Goal: Information Seeking & Learning: Learn about a topic

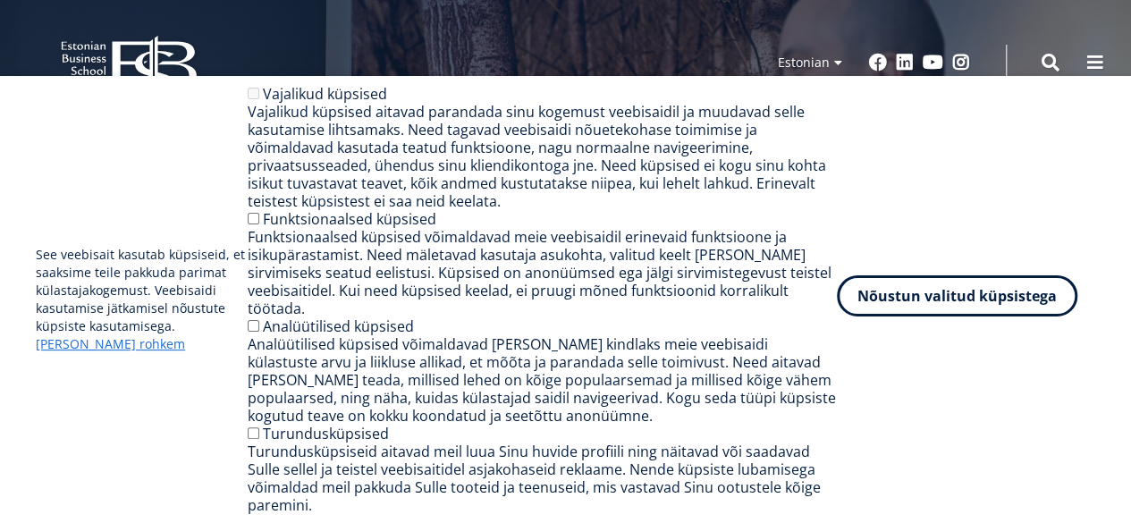
click at [955, 317] on button "Nõustun valitud küpsistega" at bounding box center [957, 295] width 241 height 41
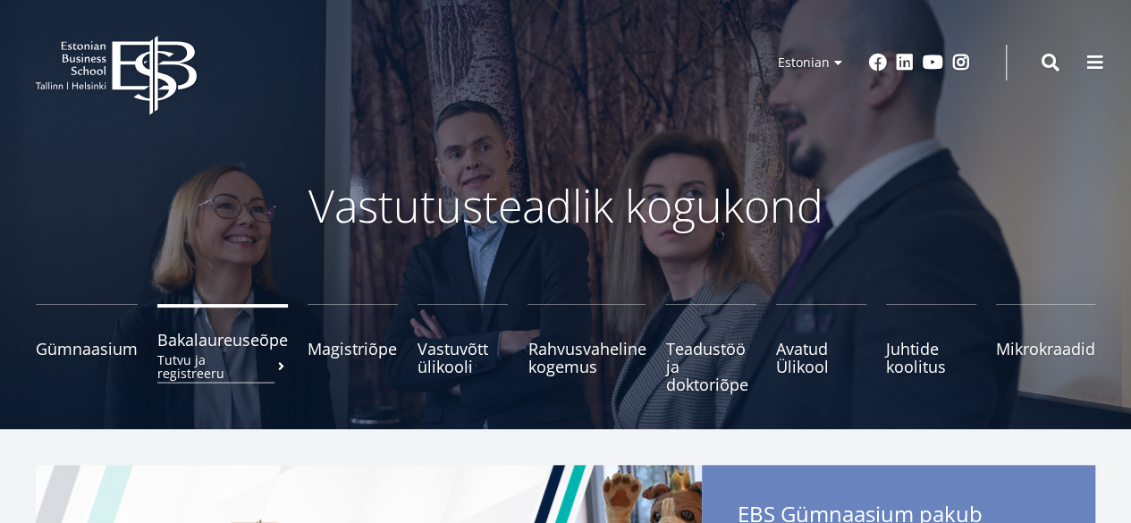
click at [221, 344] on span "Bakalaureuseõpe Tutvu ja registreeru" at bounding box center [222, 340] width 131 height 18
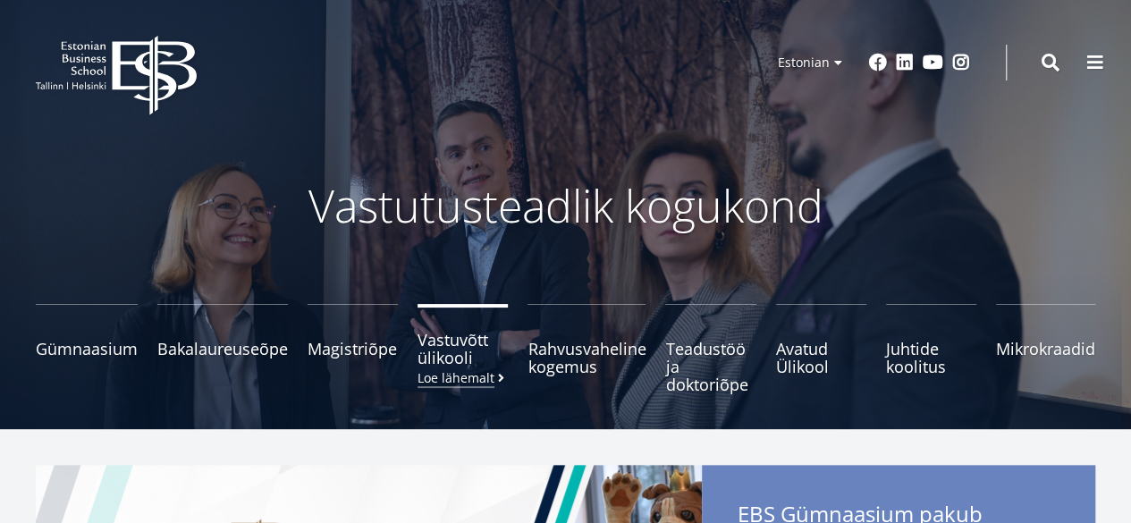
click at [452, 351] on span "Vastuvõtt ülikooli [PERSON_NAME] lähemalt" at bounding box center [463, 349] width 90 height 36
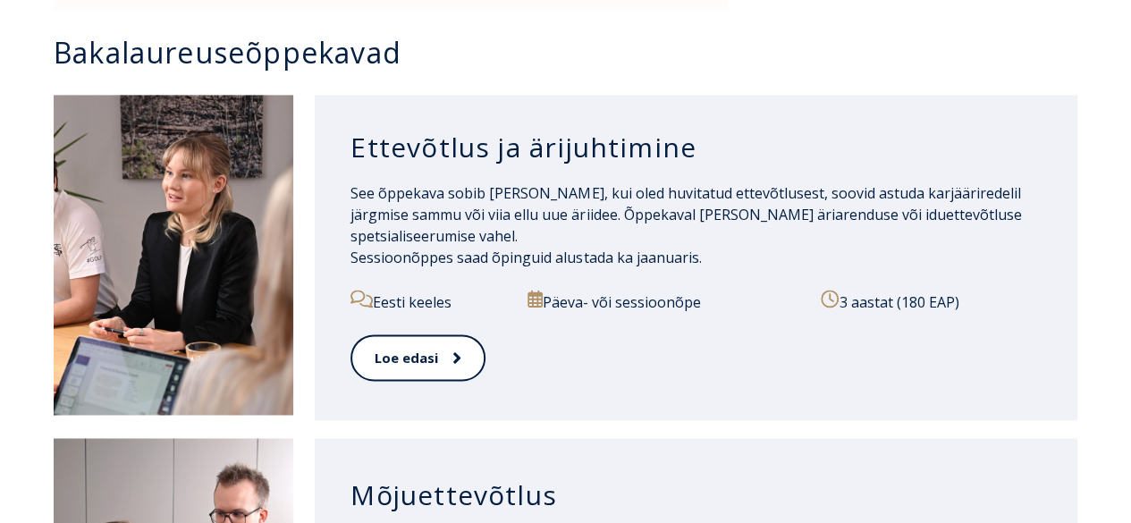
scroll to position [1218, 0]
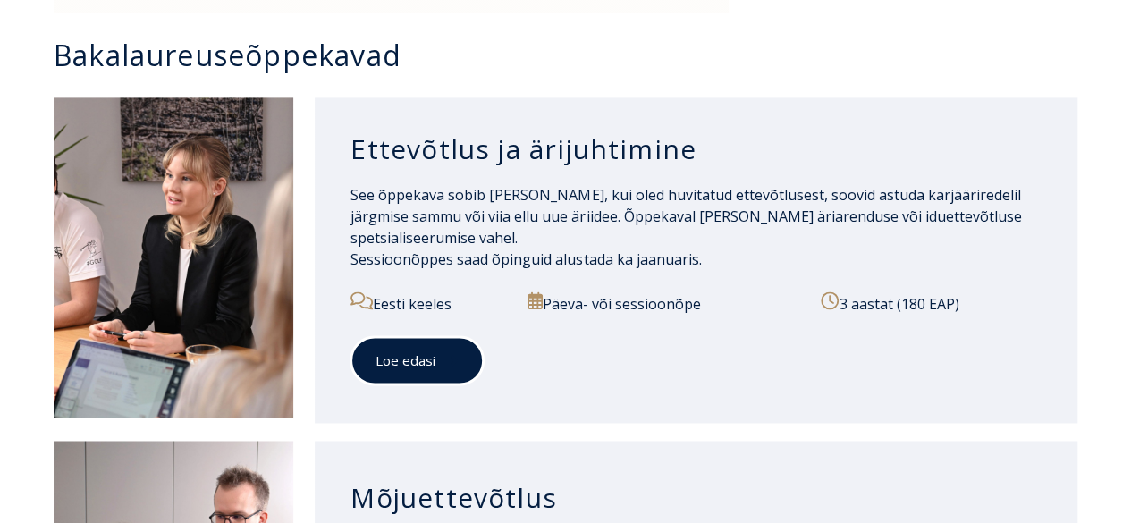
click at [401, 373] on link "Loe edasi" at bounding box center [417, 360] width 133 height 49
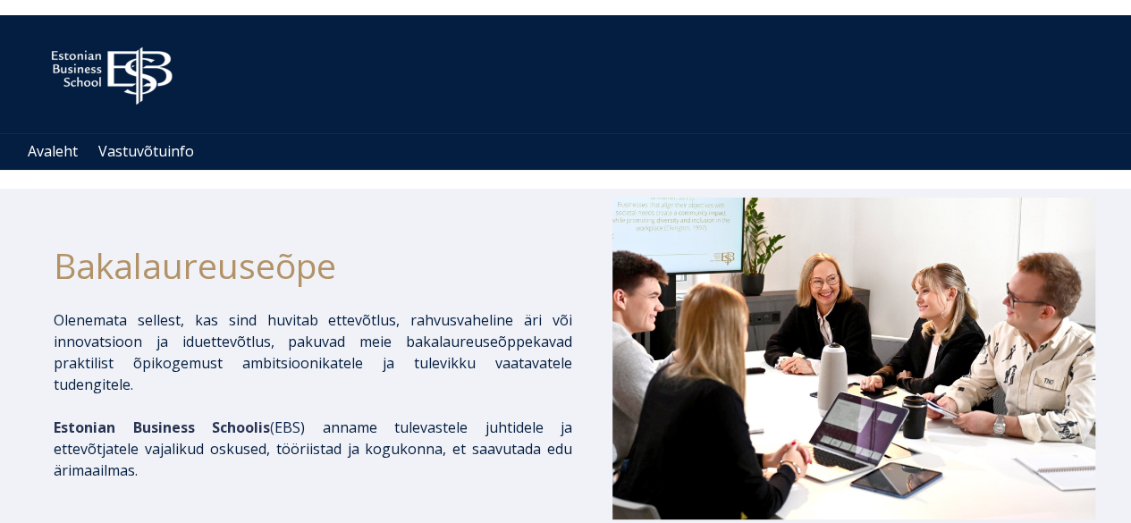
scroll to position [56, 0]
